Goal: Task Accomplishment & Management: Manage account settings

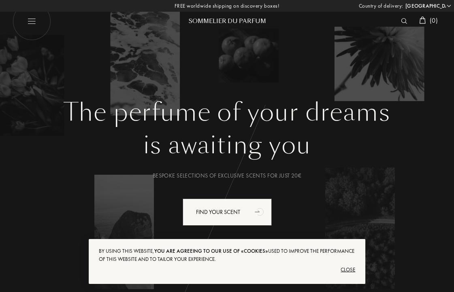
click at [414, 5] on select "Afghanistan Albania Algeria Andorra Angola Anguilla Antartica Antigua and Barbu…" at bounding box center [427, 6] width 49 height 8
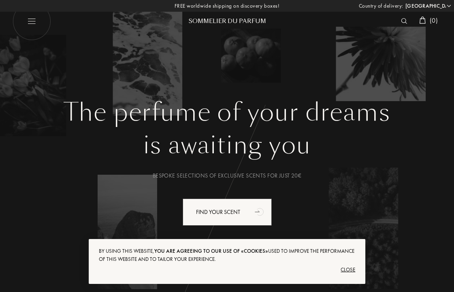
select select "JP"
click at [403, 2] on select "Afghanistan Albania Algeria Andorra Angola Anguilla Antartica Antigua and Barbu…" at bounding box center [427, 6] width 49 height 8
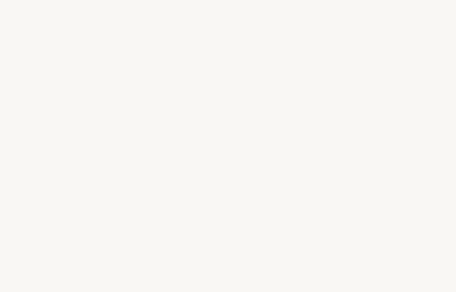
select select "JP"
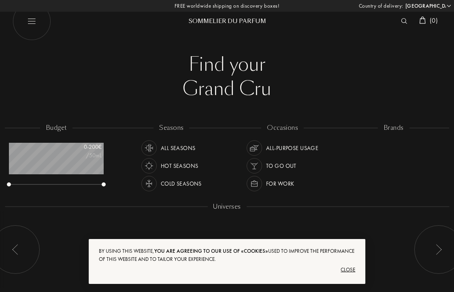
scroll to position [40, 95]
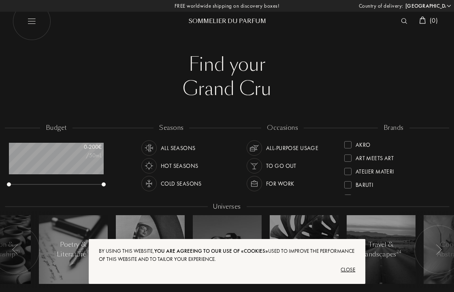
click at [350, 270] on div "Close" at bounding box center [227, 269] width 257 height 13
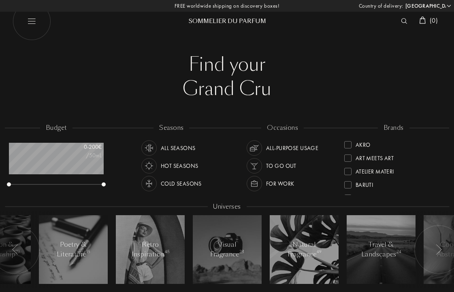
click at [38, 17] on img at bounding box center [31, 21] width 38 height 38
select select "JP"
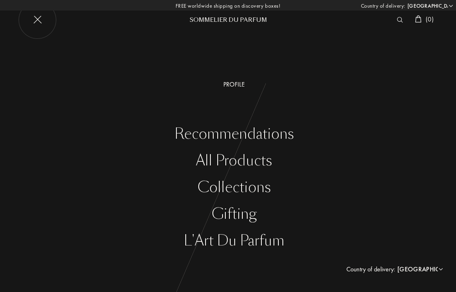
click at [229, 84] on div "Profile" at bounding box center [234, 85] width 444 height 10
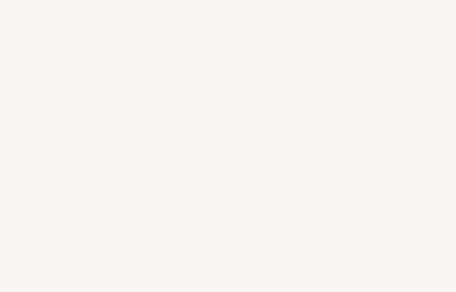
select select "JP"
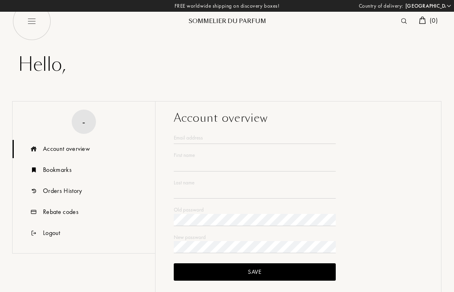
type input "Yui"
type input "Iguchi"
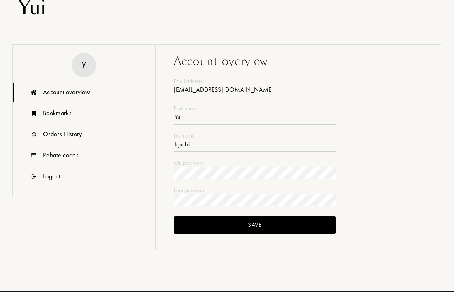
scroll to position [121, 0]
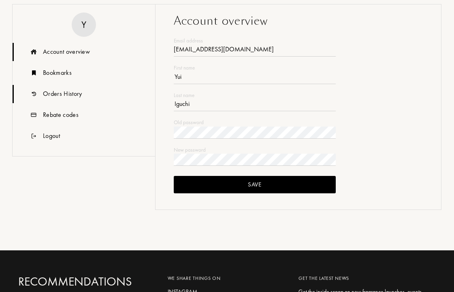
type input "okaimonoyui@gmail.com"
click at [77, 93] on div "Orders History" at bounding box center [62, 94] width 39 height 10
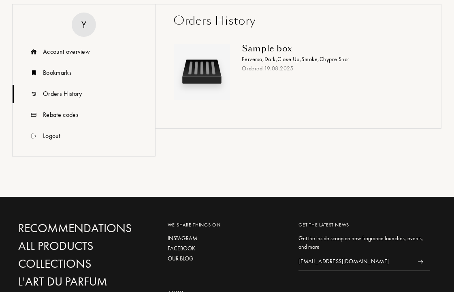
click at [215, 73] on img at bounding box center [202, 72] width 52 height 52
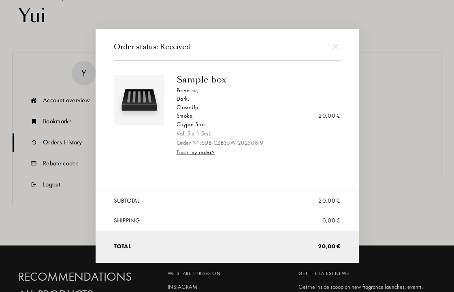
scroll to position [0, 0]
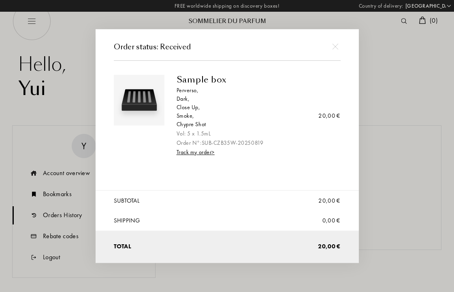
click at [333, 49] on div at bounding box center [335, 46] width 18 height 18
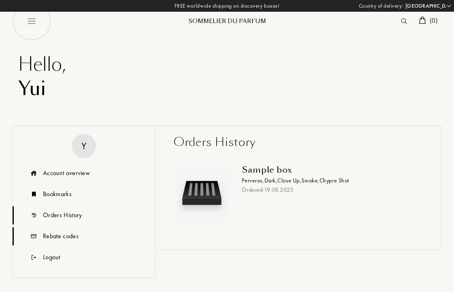
click at [67, 234] on div "Rebate codes" at bounding box center [61, 236] width 36 height 10
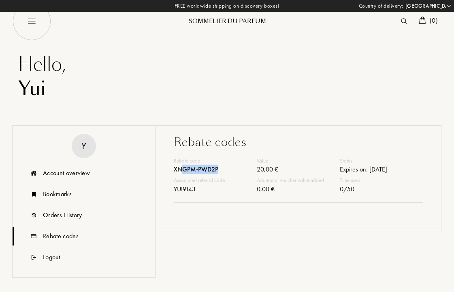
drag, startPoint x: 232, startPoint y: 170, endPoint x: 184, endPoint y: 169, distance: 48.2
click at [184, 169] on div "XNGPM-PWD2P" at bounding box center [215, 171] width 83 height 12
click at [233, 164] on div "Rebate code" at bounding box center [215, 161] width 83 height 8
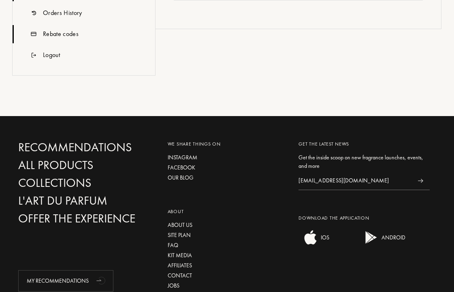
scroll to position [121, 0]
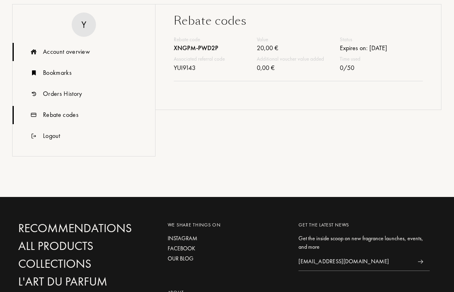
click at [75, 52] on div "Account overview" at bounding box center [66, 52] width 47 height 10
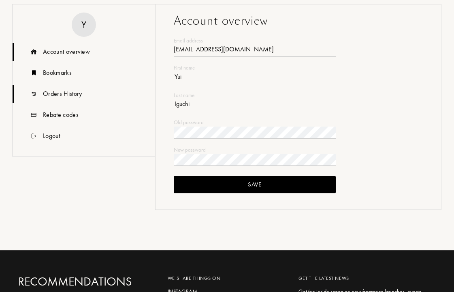
click at [78, 91] on div "Orders History" at bounding box center [62, 94] width 39 height 10
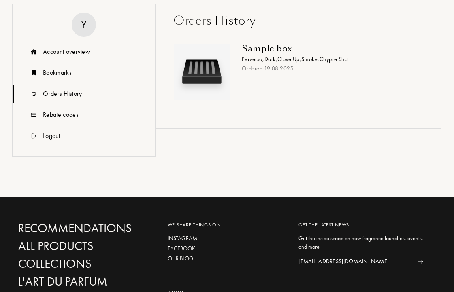
click at [274, 64] on div "Ordered: 19 . 08 . 2025" at bounding box center [329, 68] width 174 height 8
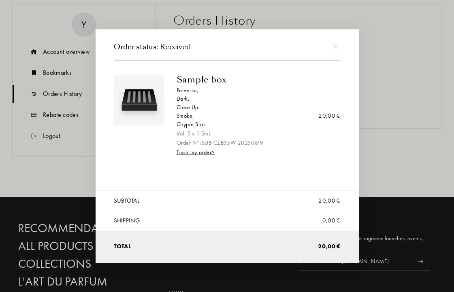
click at [225, 141] on div "Order N°: SUB-CZB35W-20250819" at bounding box center [255, 143] width 158 height 8
click at [239, 140] on div "Order N°: SUB-CZB35W-20250819" at bounding box center [255, 143] width 158 height 8
click at [197, 130] on div "Vol: 5 x 1.5mL" at bounding box center [255, 134] width 158 height 8
click at [157, 105] on img at bounding box center [139, 100] width 47 height 47
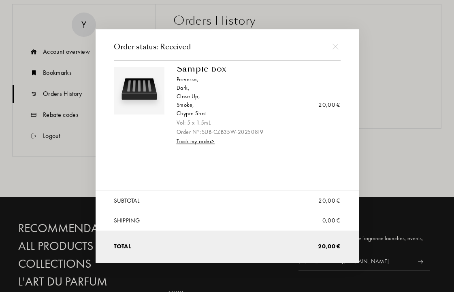
scroll to position [0, 0]
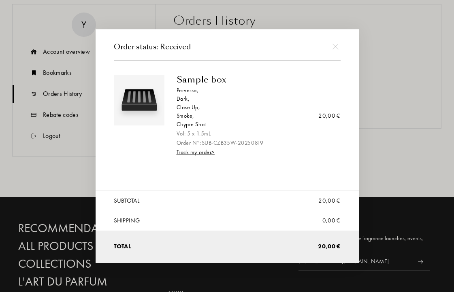
click at [206, 75] on div "Sample box" at bounding box center [255, 80] width 158 height 10
click at [332, 43] on div at bounding box center [335, 46] width 18 height 18
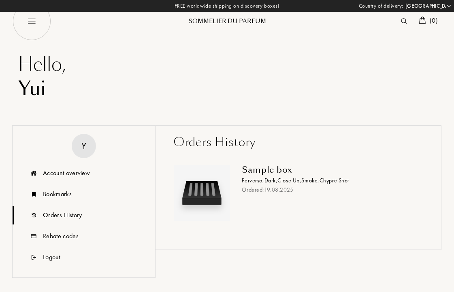
click at [28, 22] on img at bounding box center [31, 21] width 38 height 38
select select "JP"
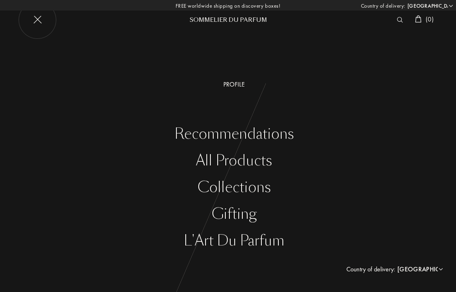
click at [263, 132] on div "Recommendations" at bounding box center [234, 134] width 444 height 17
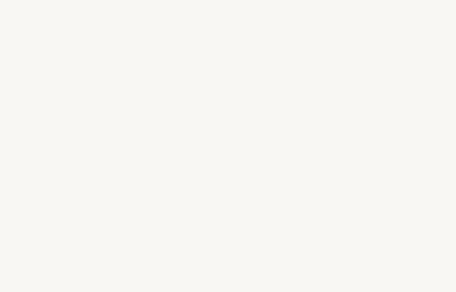
select select "JP"
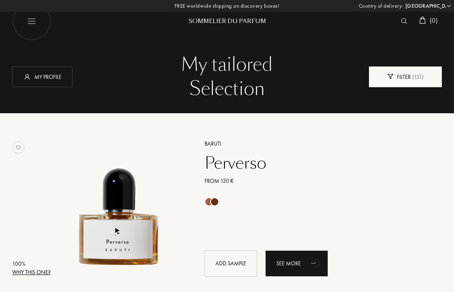
click at [405, 76] on div "Filter ( 151 )" at bounding box center [405, 76] width 73 height 21
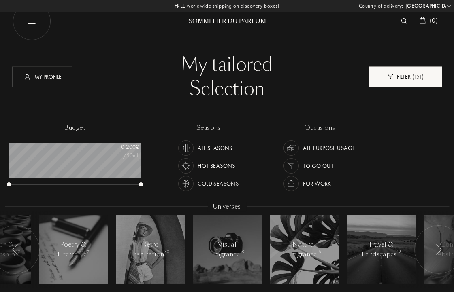
click at [416, 77] on span "( 151 )" at bounding box center [416, 76] width 13 height 7
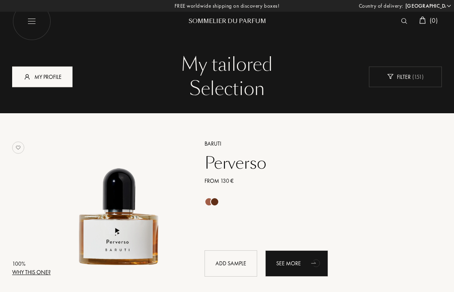
click at [53, 74] on div "My profile" at bounding box center [42, 76] width 60 height 21
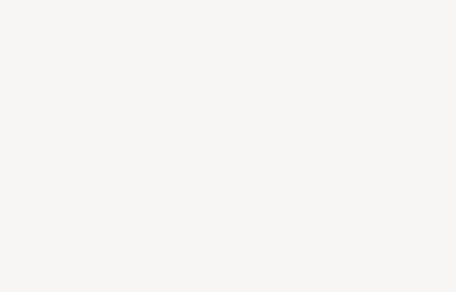
select select "JP"
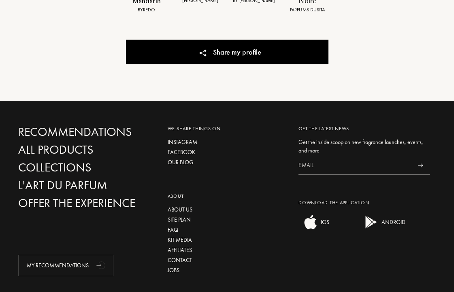
scroll to position [526, 0]
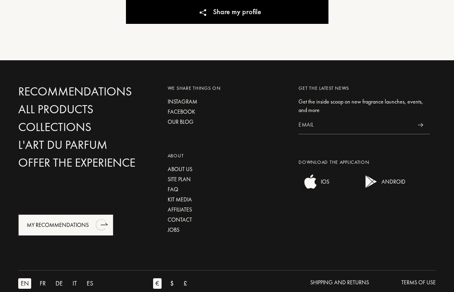
click at [103, 231] on icon "animation" at bounding box center [101, 225] width 16 height 16
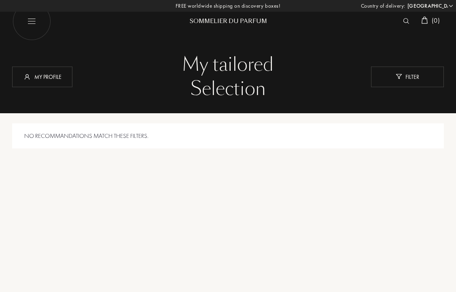
select select "JP"
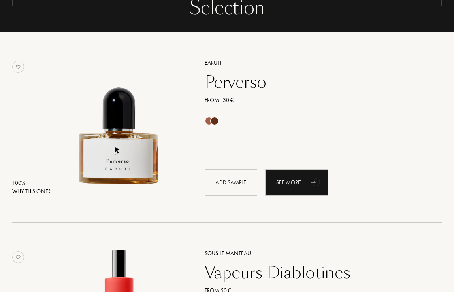
scroll to position [121, 0]
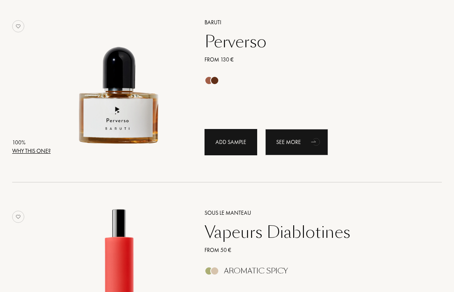
click at [234, 146] on div "Add sample" at bounding box center [230, 142] width 53 height 26
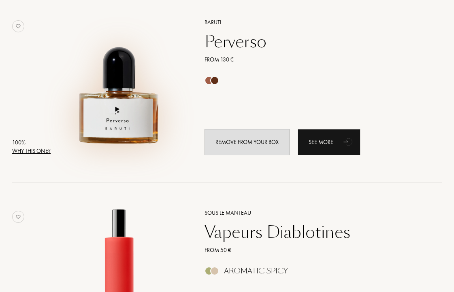
click at [104, 97] on img at bounding box center [119, 83] width 132 height 132
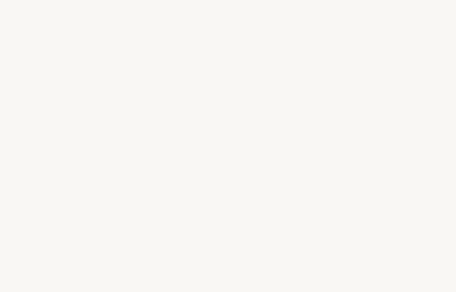
select select "JP"
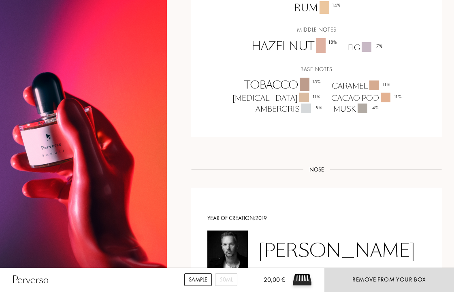
scroll to position [445, 0]
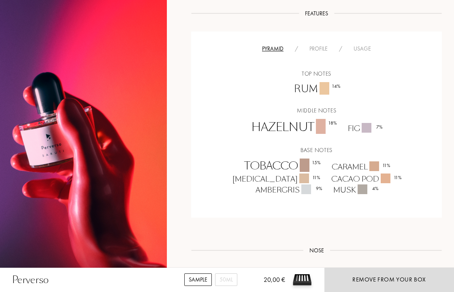
click at [305, 49] on div "Profile" at bounding box center [319, 49] width 30 height 8
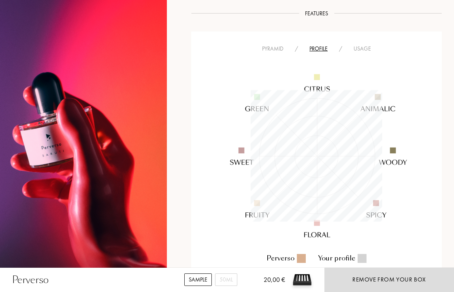
scroll to position [132, 132]
click at [289, 49] on div "Pyramid" at bounding box center [272, 49] width 33 height 8
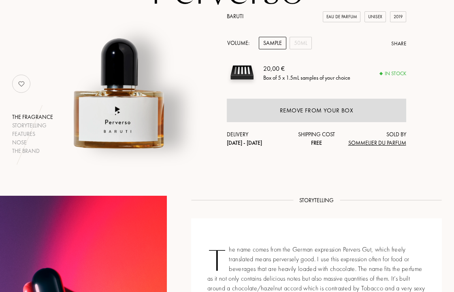
scroll to position [0, 0]
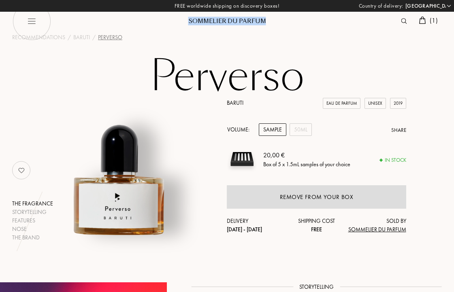
drag, startPoint x: 276, startPoint y: 24, endPoint x: 209, endPoint y: 30, distance: 67.9
click at [209, 30] on header "Sommelier du Parfum ( 1 )" at bounding box center [227, 16] width 442 height 32
copy div "Sommelier du Parfum"
